Goal: Task Accomplishment & Management: Manage account settings

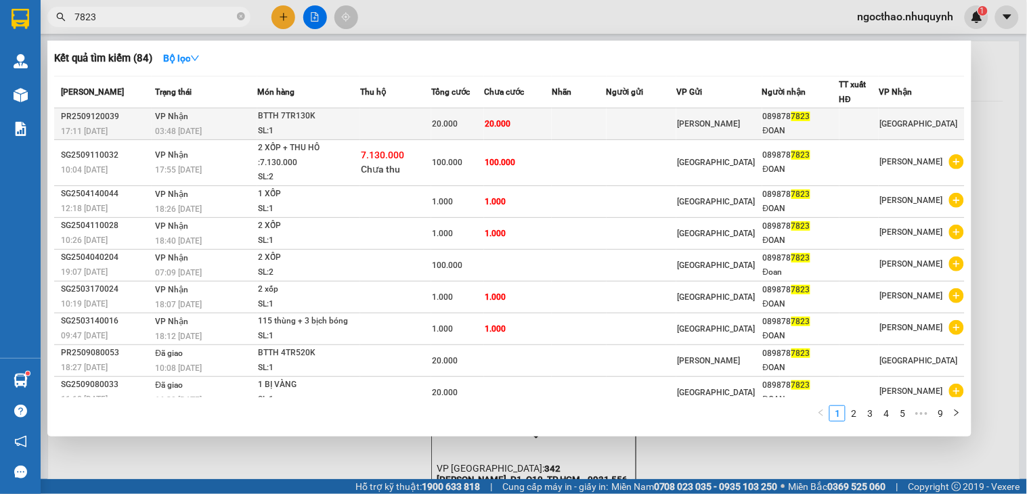
type input "7823"
click at [706, 133] on td "[PERSON_NAME]" at bounding box center [718, 124] width 85 height 32
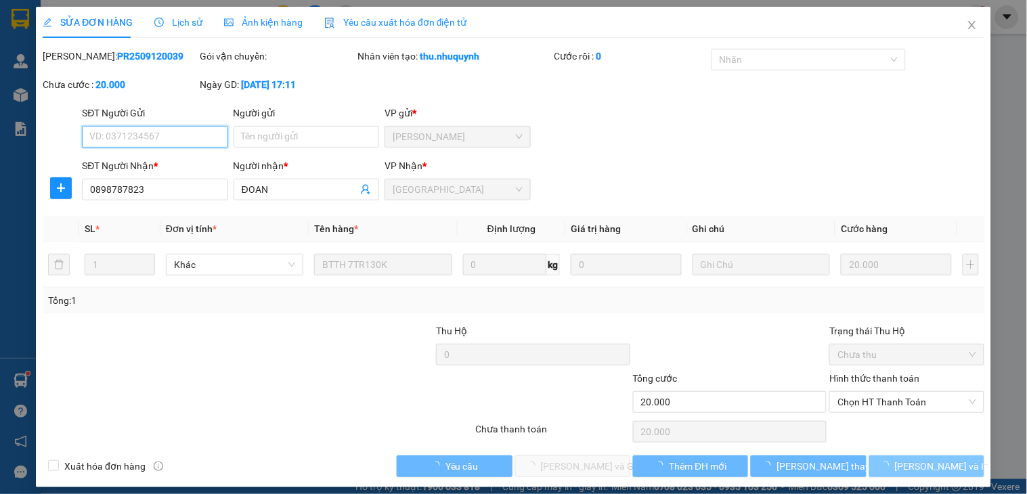
type input "0898787823"
type input "ĐOAN"
type input "20.000"
click at [908, 468] on span "[PERSON_NAME] và In" at bounding box center [942, 466] width 95 height 15
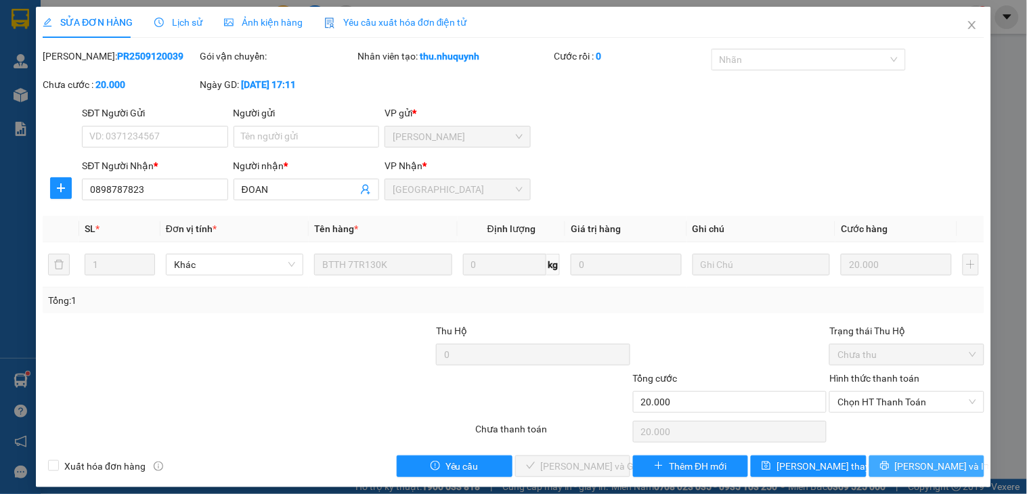
click at [889, 466] on icon "printer" at bounding box center [884, 465] width 9 height 9
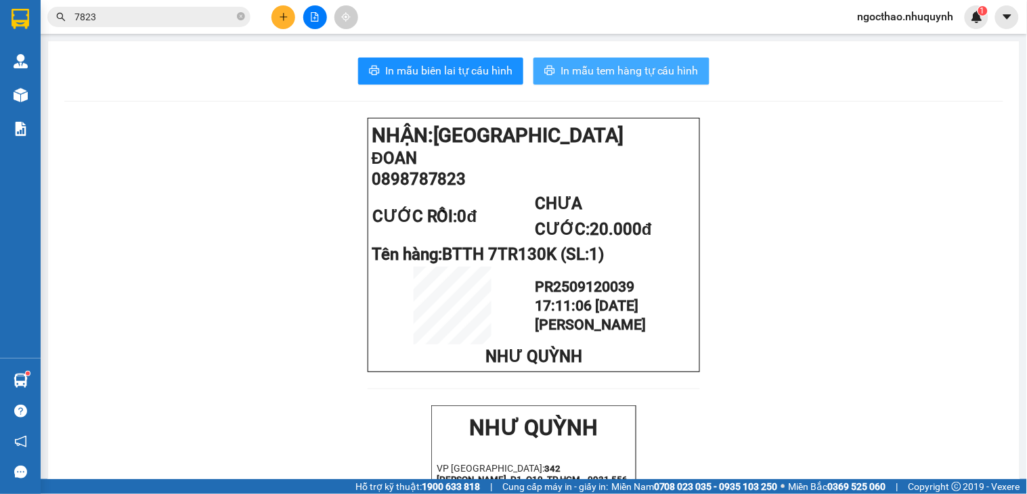
click at [579, 62] on button "In mẫu tem hàng tự cấu hình" at bounding box center [621, 71] width 176 height 27
click at [562, 74] on span "In mẫu tem hàng tự cấu hình" at bounding box center [629, 70] width 138 height 17
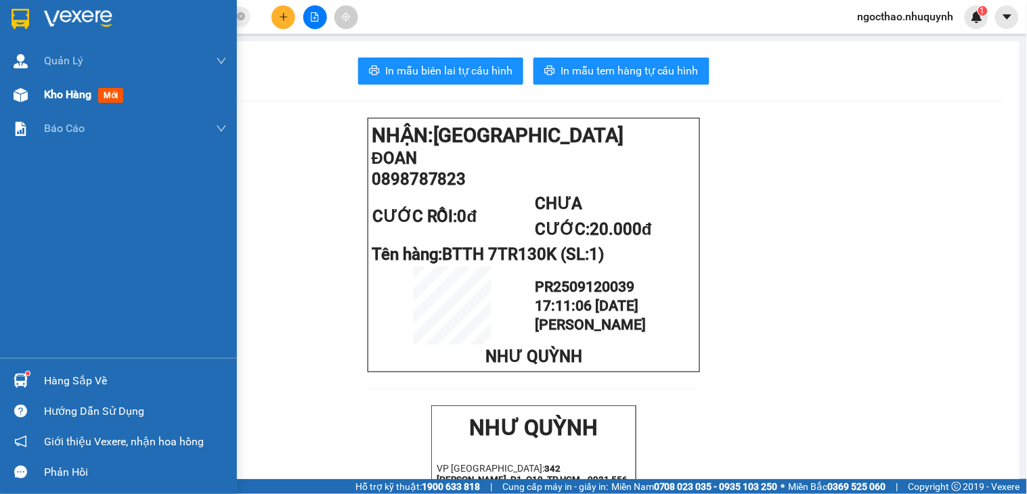
click at [75, 99] on span "Kho hàng" at bounding box center [67, 94] width 47 height 13
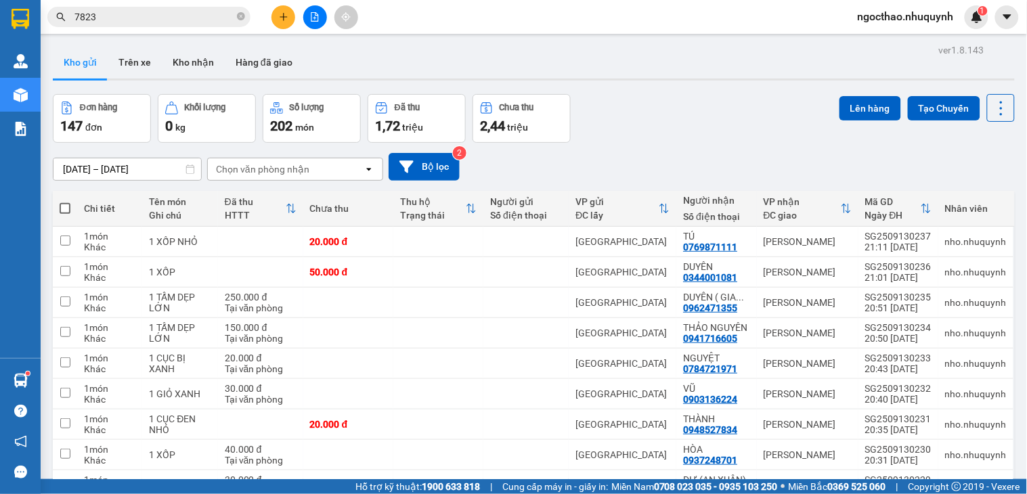
drag, startPoint x: 942, startPoint y: 408, endPoint x: 934, endPoint y: 416, distance: 11.0
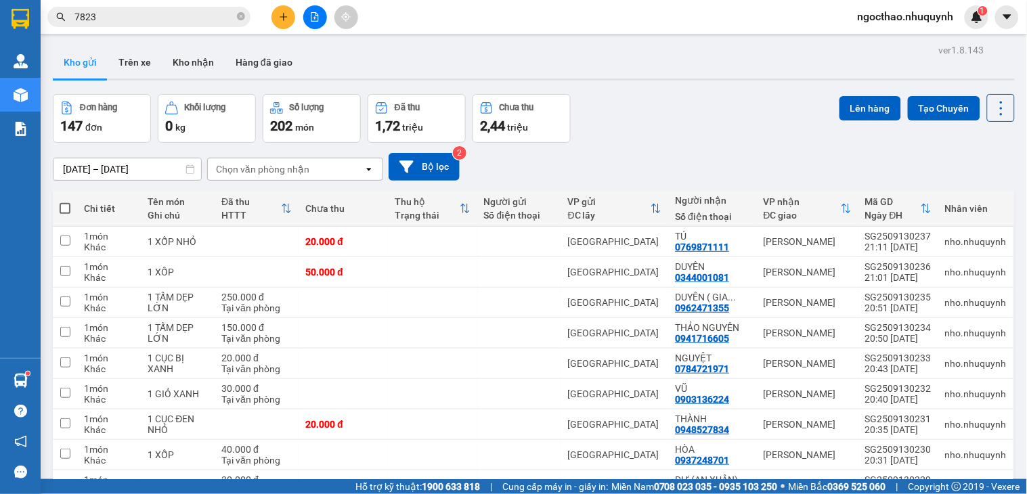
click at [66, 203] on span at bounding box center [65, 208] width 11 height 11
click at [65, 202] on input "checkbox" at bounding box center [65, 202] width 0 height 0
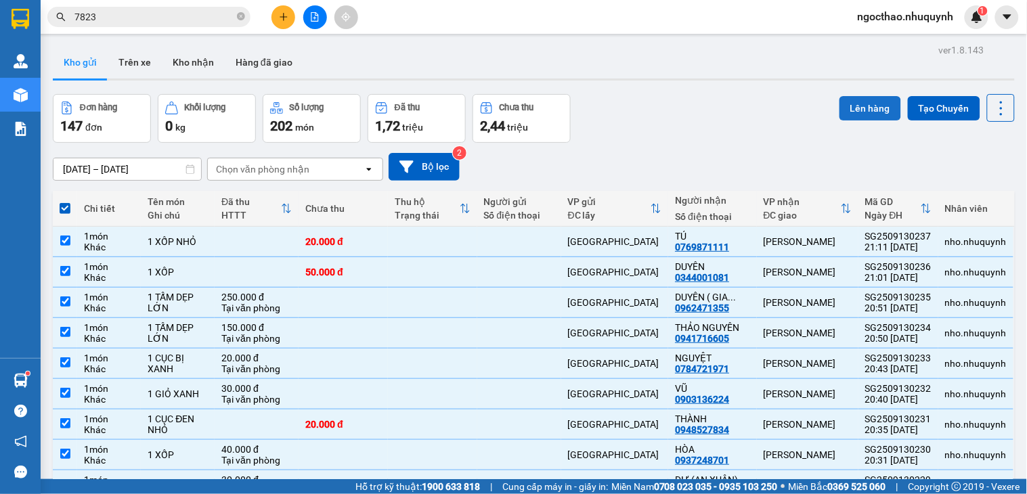
click at [860, 114] on button "Lên hàng" at bounding box center [870, 108] width 62 height 24
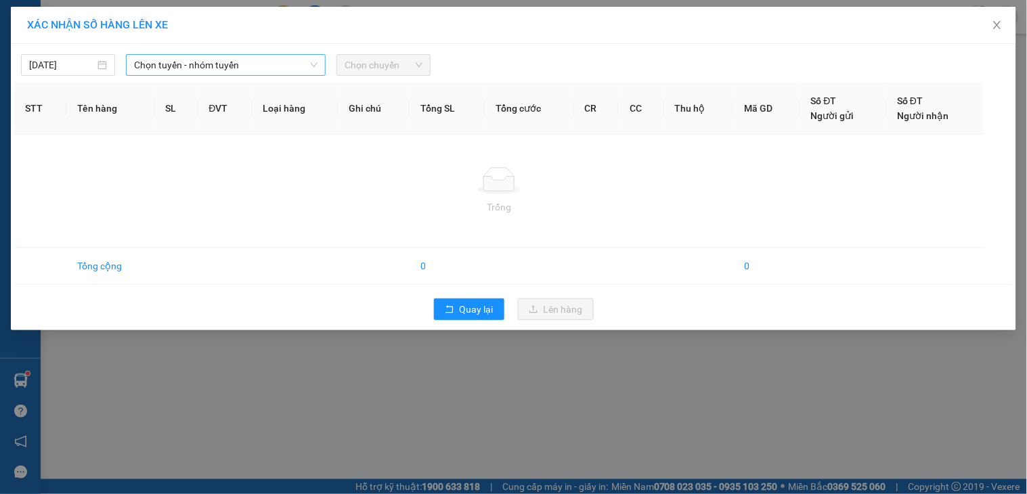
click at [240, 70] on span "Chọn tuyến - nhóm tuyến" at bounding box center [225, 65] width 183 height 20
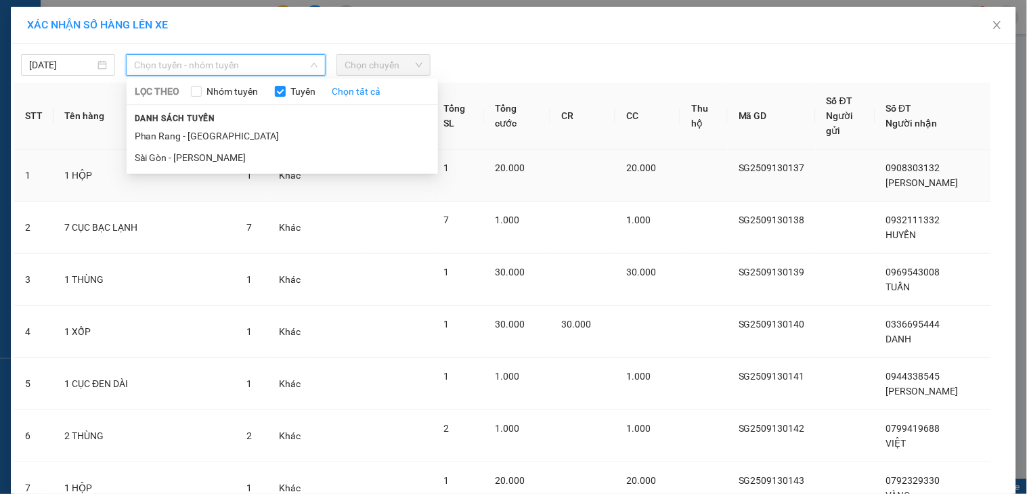
click at [221, 152] on li "Sài Gòn - [PERSON_NAME]" at bounding box center [282, 158] width 311 height 22
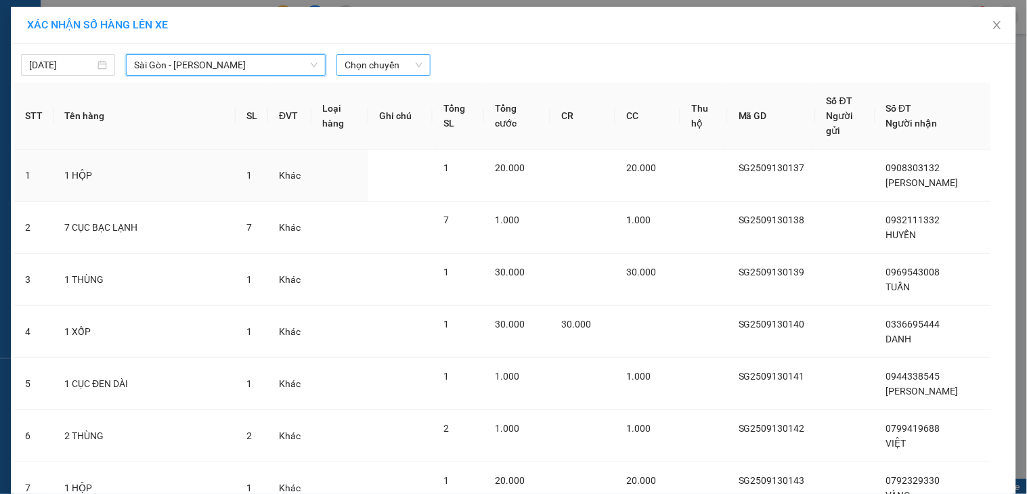
click at [388, 64] on span "Chọn chuyến" at bounding box center [384, 65] width 78 height 20
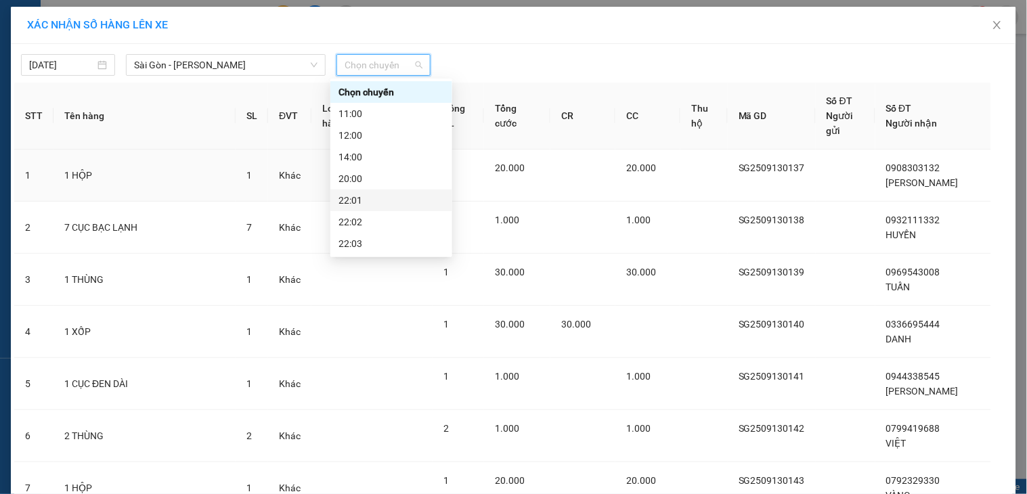
click at [394, 190] on div "22:01" at bounding box center [391, 201] width 122 height 22
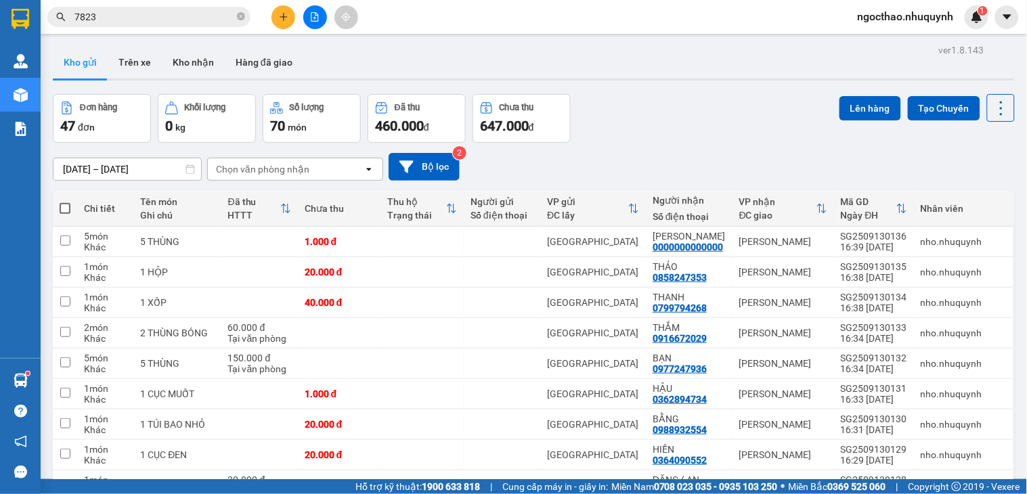
click at [66, 213] on span at bounding box center [65, 208] width 11 height 11
click at [65, 202] on input "checkbox" at bounding box center [65, 202] width 0 height 0
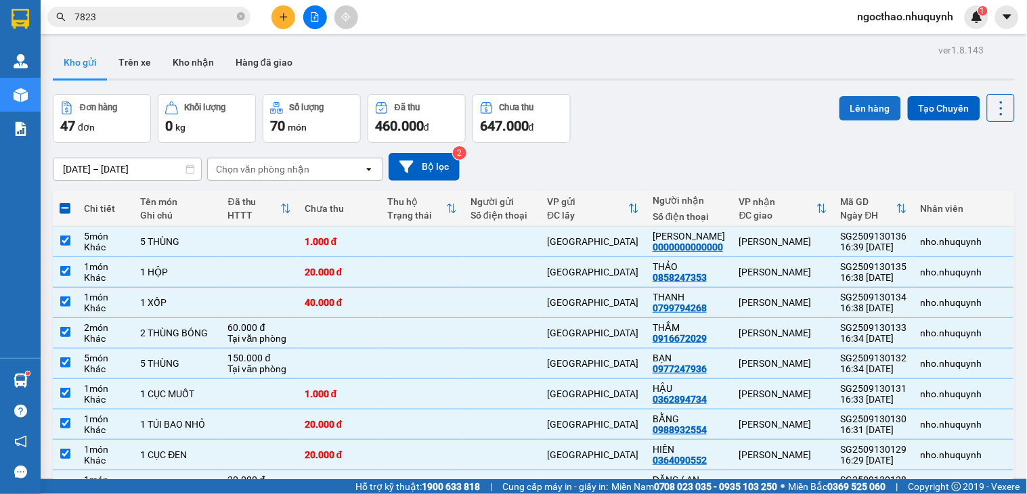
click at [860, 117] on button "Lên hàng" at bounding box center [870, 108] width 62 height 24
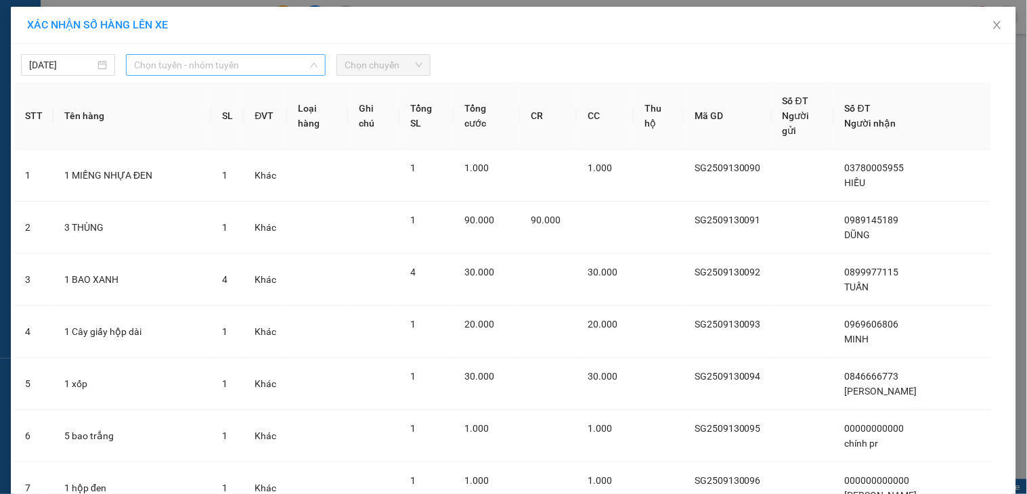
click at [266, 62] on span "Chọn tuyến - nhóm tuyến" at bounding box center [225, 65] width 183 height 20
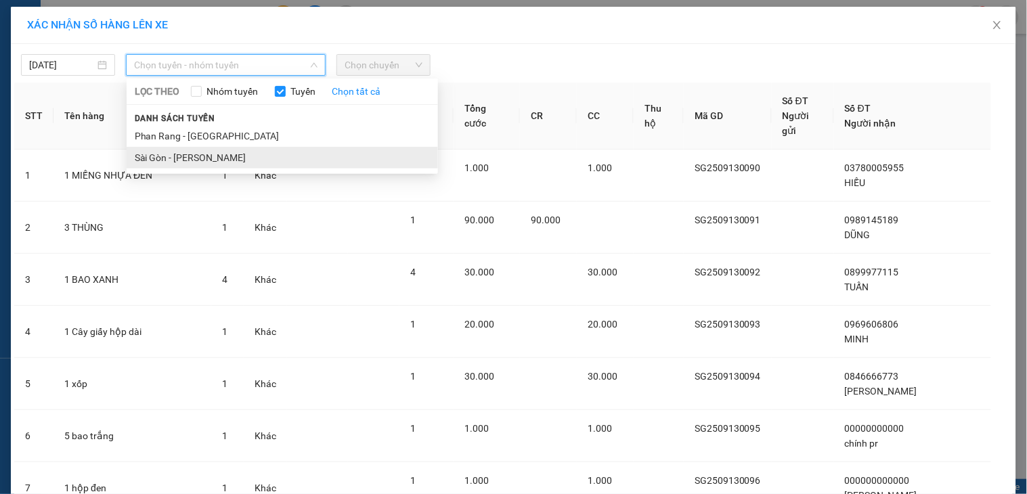
click at [181, 158] on li "Sài Gòn - [PERSON_NAME]" at bounding box center [282, 158] width 311 height 22
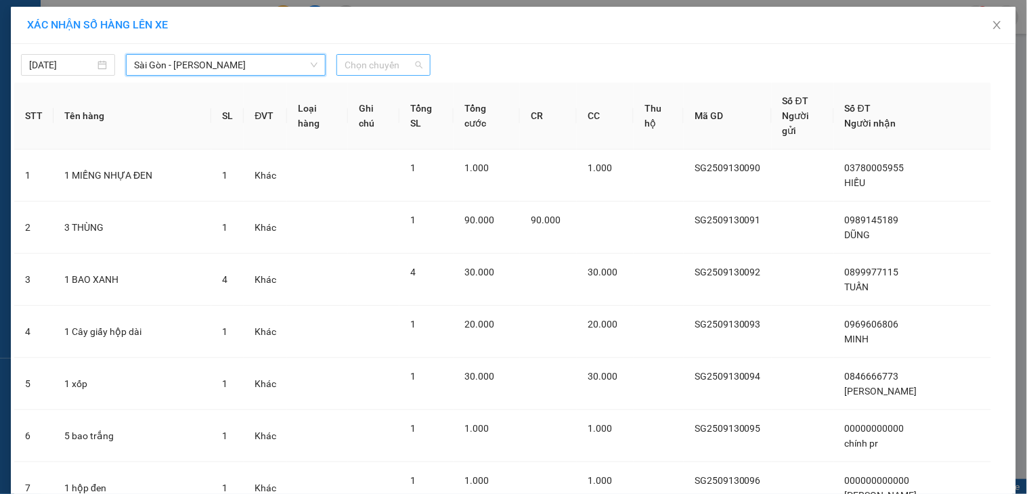
click at [368, 72] on span "Chọn chuyến" at bounding box center [384, 65] width 78 height 20
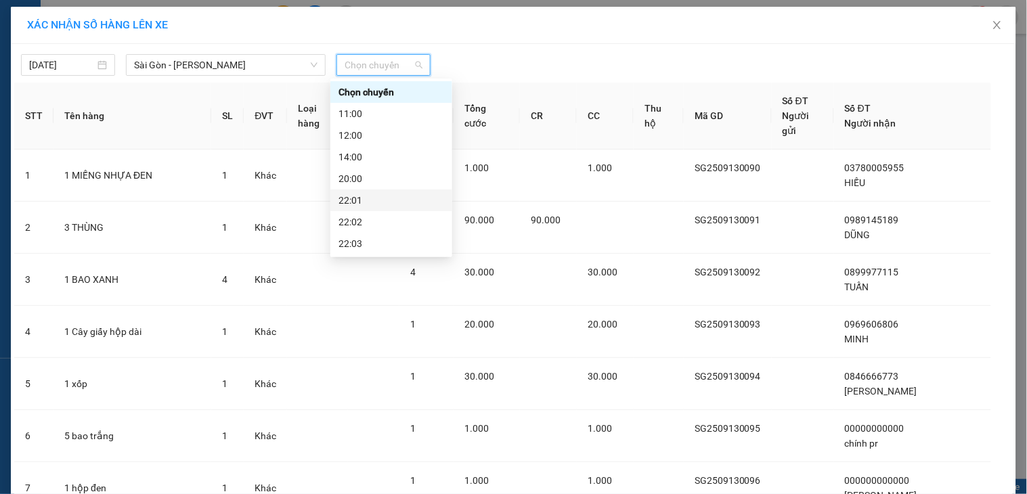
click at [380, 193] on div "22:01" at bounding box center [391, 200] width 106 height 15
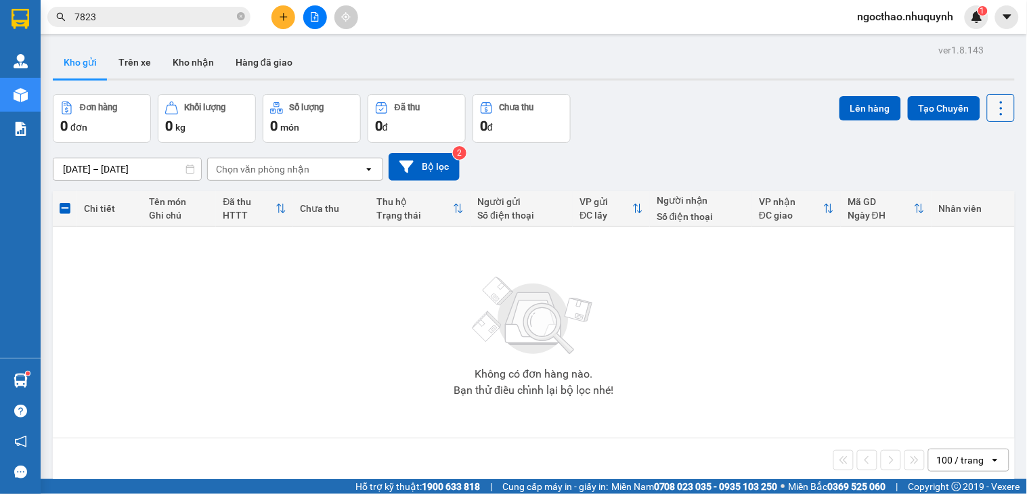
click at [1002, 103] on button at bounding box center [1001, 108] width 28 height 28
click at [973, 185] on li "Làm mới" at bounding box center [963, 193] width 102 height 24
drag, startPoint x: 992, startPoint y: 109, endPoint x: 960, endPoint y: 208, distance: 104.7
click at [992, 114] on icon at bounding box center [1001, 108] width 19 height 19
click at [976, 185] on li "Làm mới" at bounding box center [963, 193] width 102 height 24
